Goal: Check status: Check status

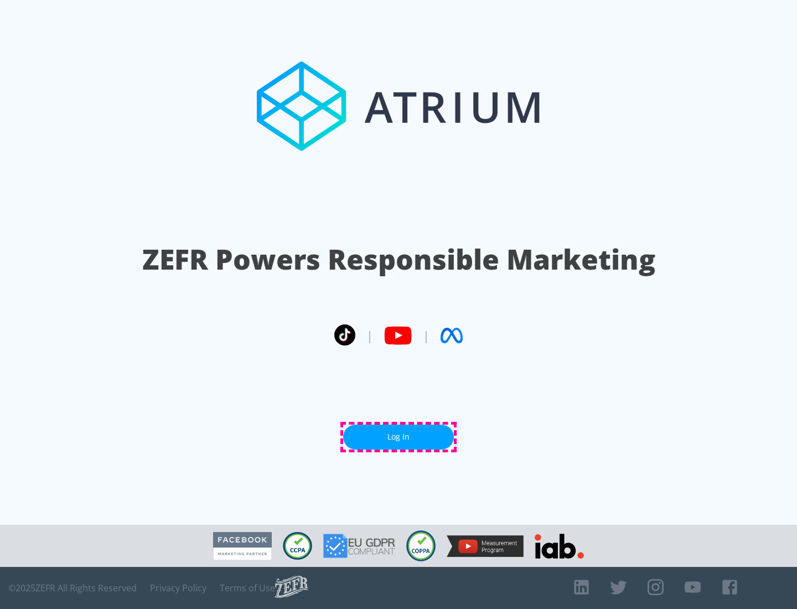
click at [399, 437] on link "Log In" at bounding box center [398, 437] width 111 height 25
